Goal: Browse casually: Explore the website without a specific task or goal

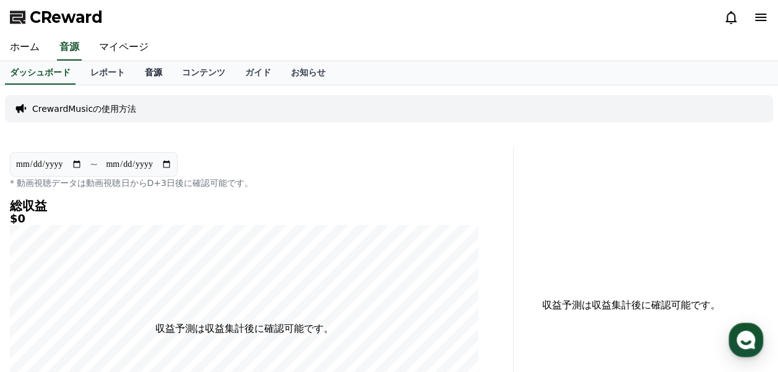
click at [135, 72] on link "音源" at bounding box center [153, 73] width 37 height 24
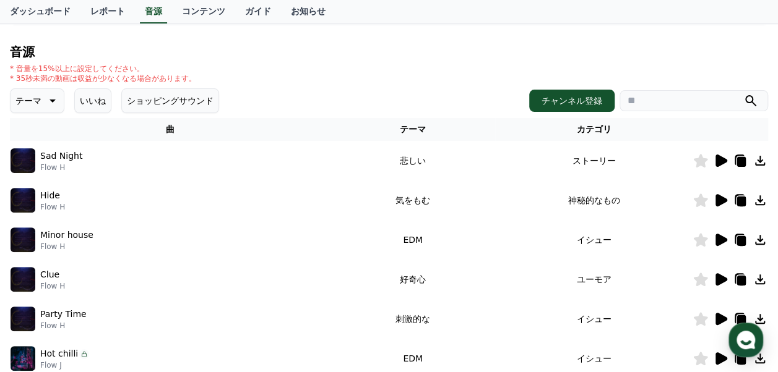
scroll to position [124, 0]
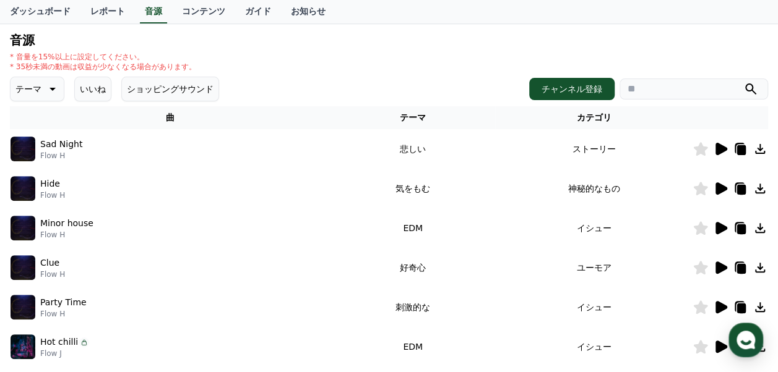
click at [724, 150] on icon at bounding box center [721, 149] width 12 height 12
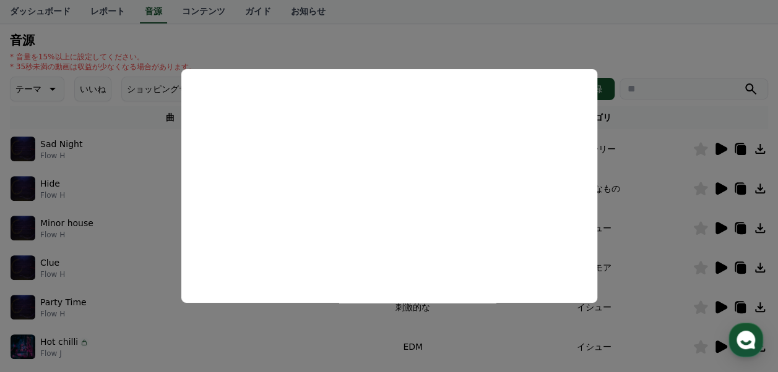
click at [609, 48] on button "close modal" at bounding box center [389, 186] width 778 height 372
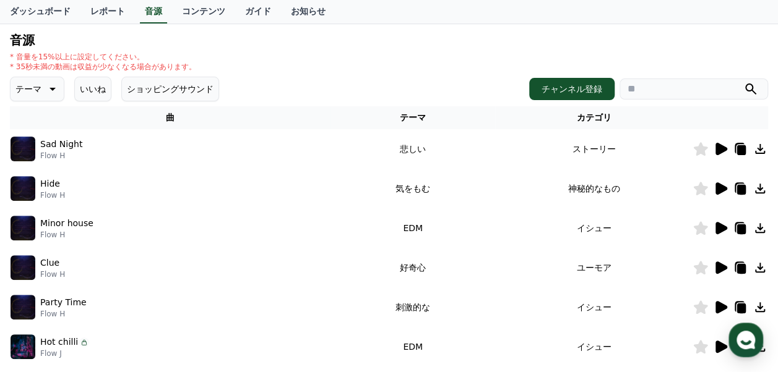
click at [718, 189] on icon at bounding box center [721, 188] width 12 height 12
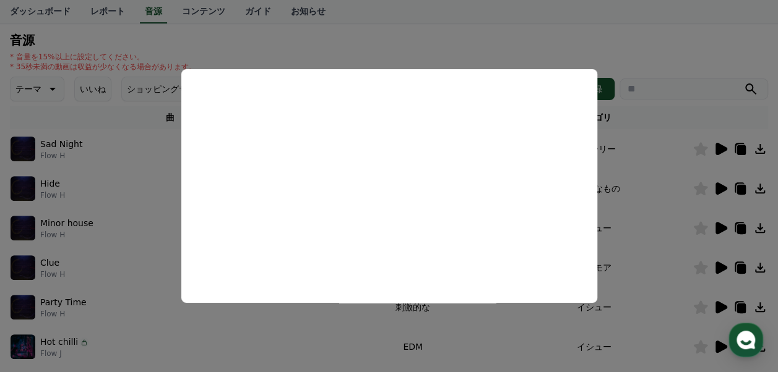
click at [487, 41] on button "close modal" at bounding box center [389, 186] width 778 height 372
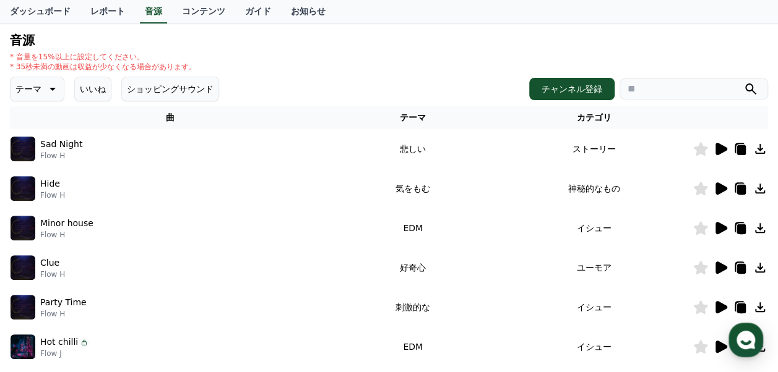
click at [721, 227] on icon at bounding box center [721, 228] width 12 height 12
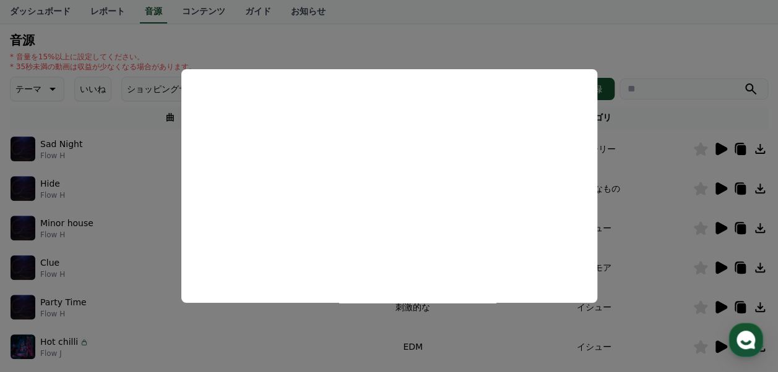
click at [453, 46] on button "close modal" at bounding box center [389, 186] width 778 height 372
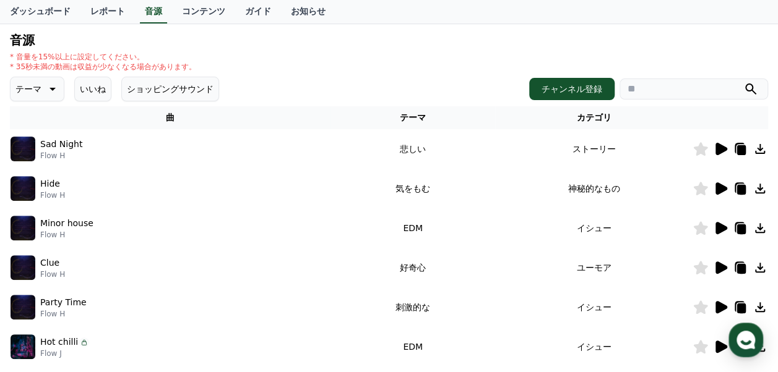
click at [718, 268] on icon at bounding box center [721, 268] width 12 height 12
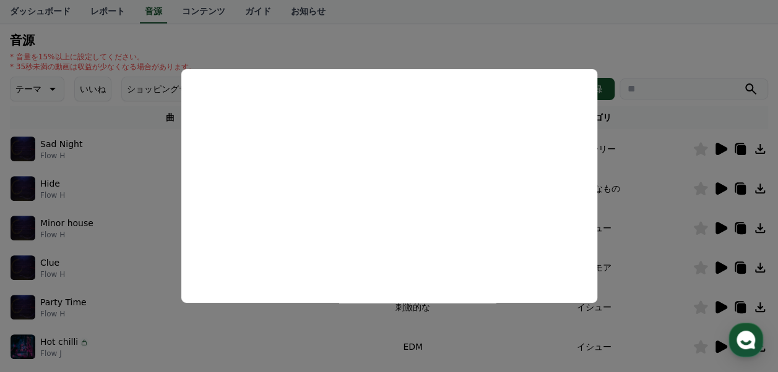
click at [429, 47] on button "close modal" at bounding box center [389, 186] width 778 height 372
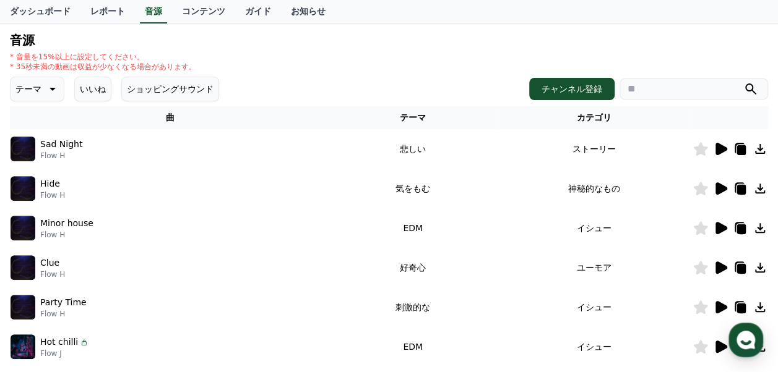
click at [716, 307] on icon at bounding box center [721, 307] width 12 height 12
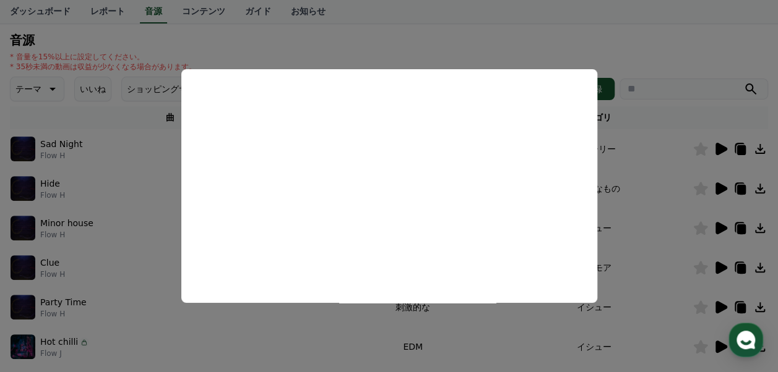
click at [419, 42] on button "close modal" at bounding box center [389, 186] width 778 height 372
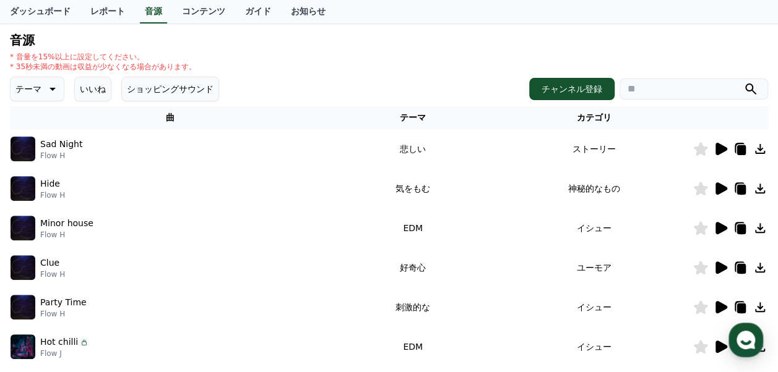
click at [757, 306] on icon at bounding box center [759, 307] width 15 height 15
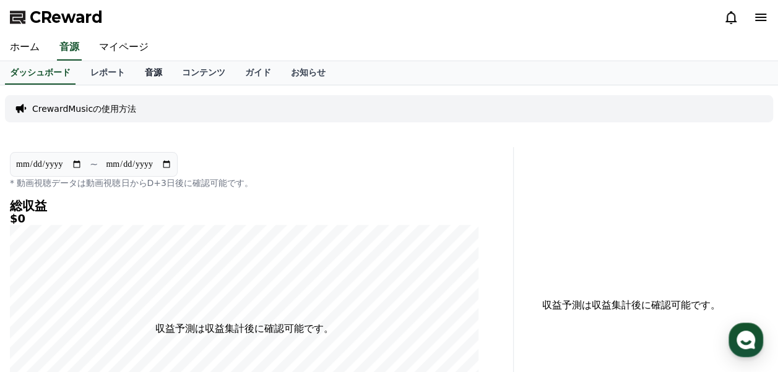
click at [135, 71] on link "音源" at bounding box center [153, 73] width 37 height 24
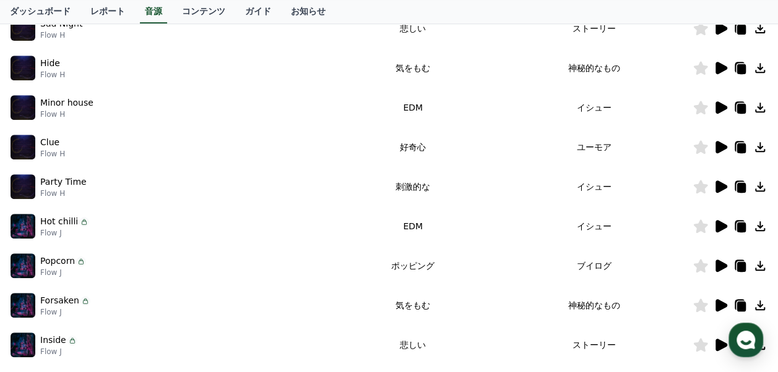
scroll to position [247, 0]
